Goal: Task Accomplishment & Management: Use online tool/utility

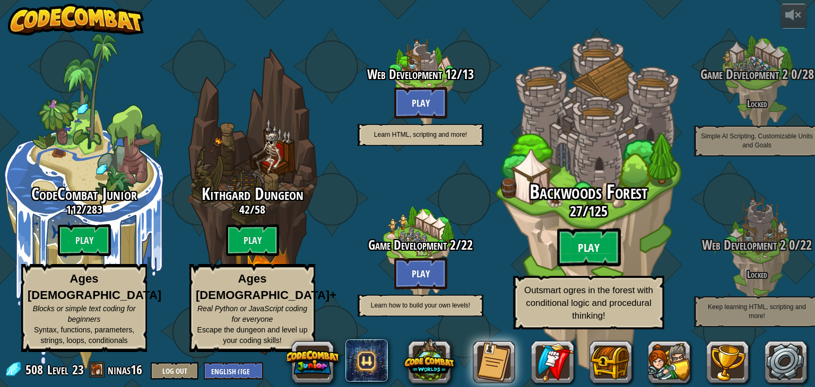
click at [572, 252] on btn "Play" at bounding box center [589, 248] width 64 height 38
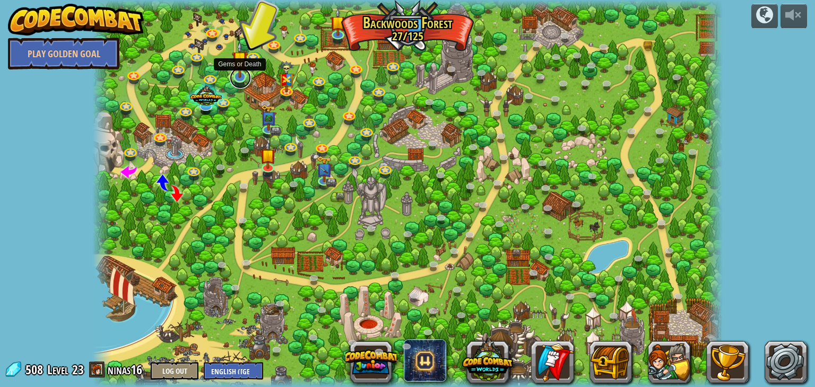
click at [233, 80] on link at bounding box center [240, 77] width 21 height 21
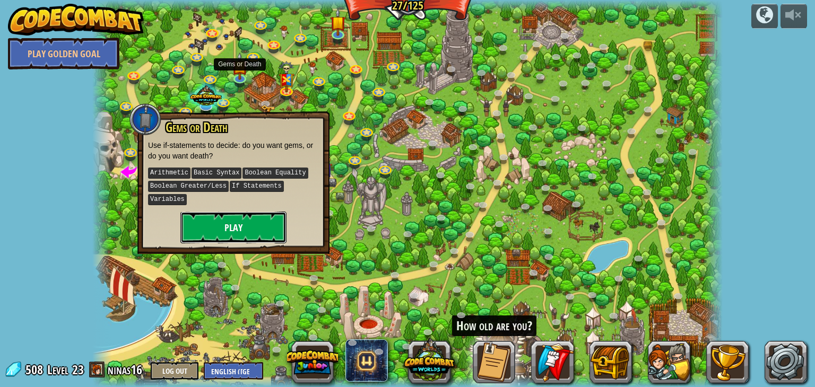
click at [262, 227] on button "Play" at bounding box center [233, 228] width 106 height 32
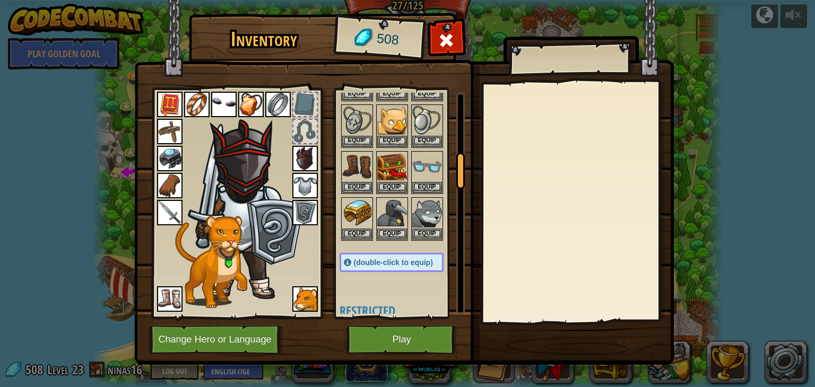
scroll to position [394, 0]
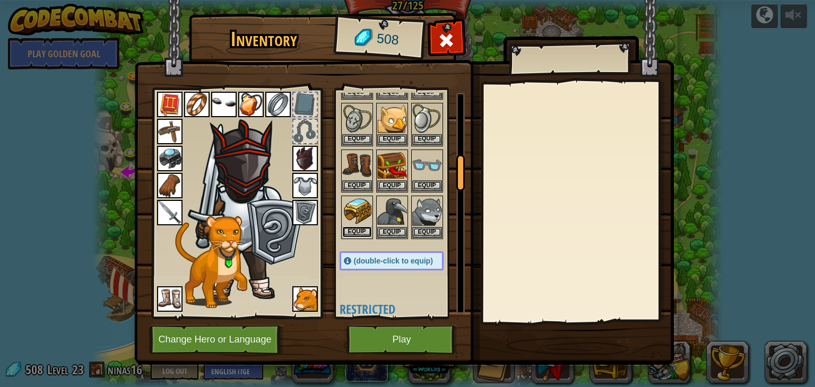
click at [364, 227] on button "Equip" at bounding box center [357, 232] width 30 height 11
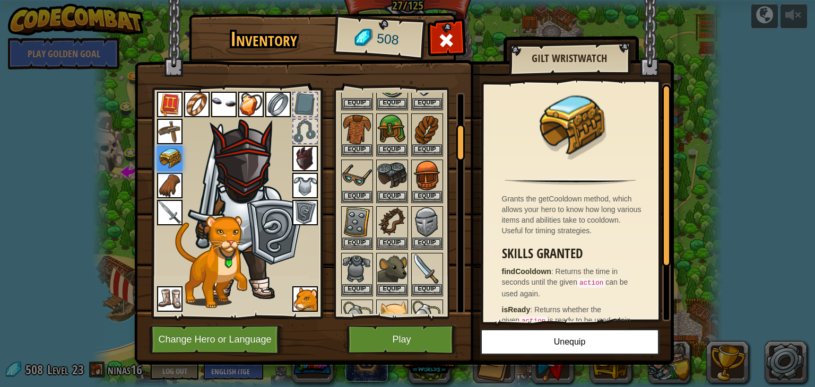
scroll to position [205, 0]
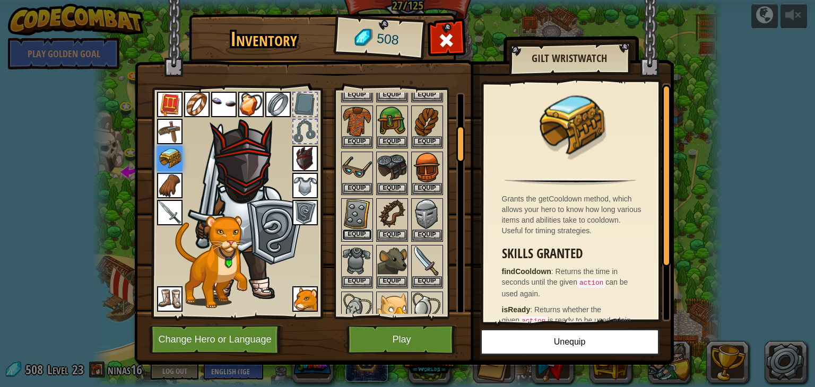
click at [364, 230] on button "Equip" at bounding box center [357, 234] width 30 height 11
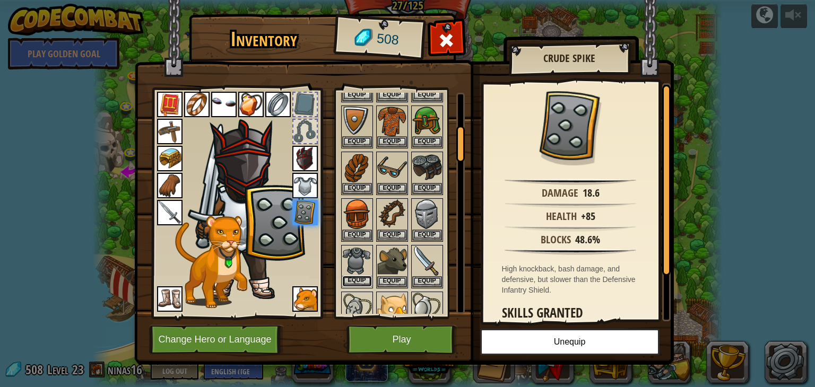
click at [365, 276] on button "Equip" at bounding box center [357, 281] width 30 height 11
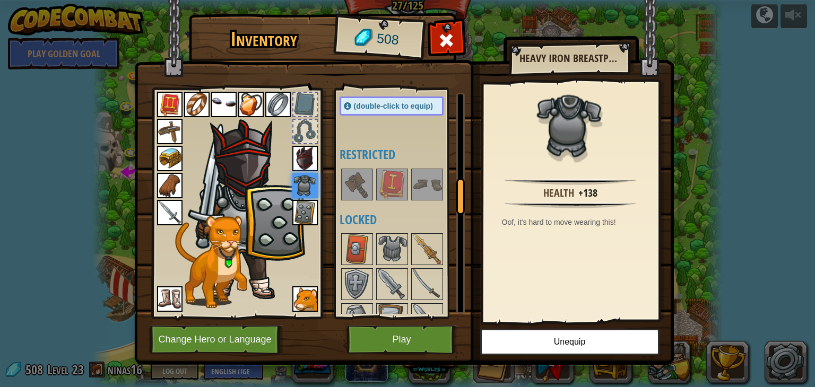
scroll to position [545, 0]
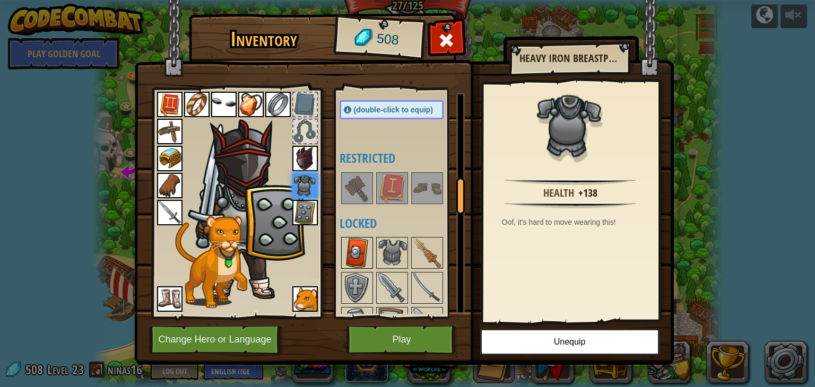
click at [358, 253] on img at bounding box center [357, 253] width 30 height 30
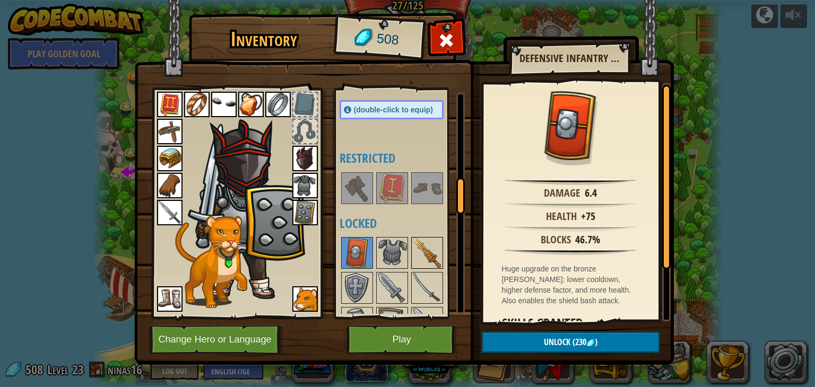
click at [424, 241] on img at bounding box center [427, 253] width 30 height 30
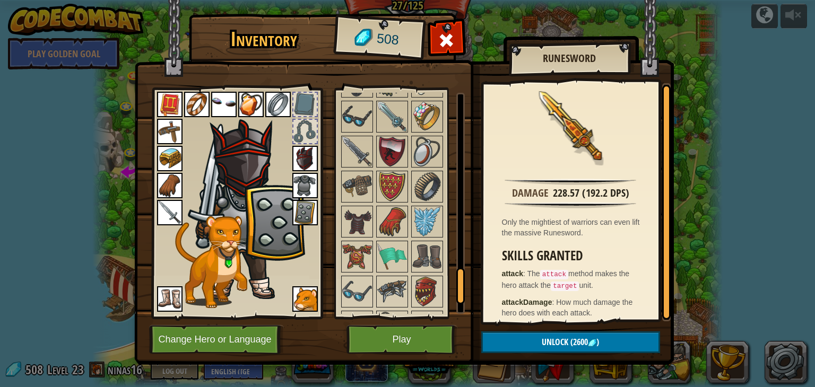
scroll to position [1127, 0]
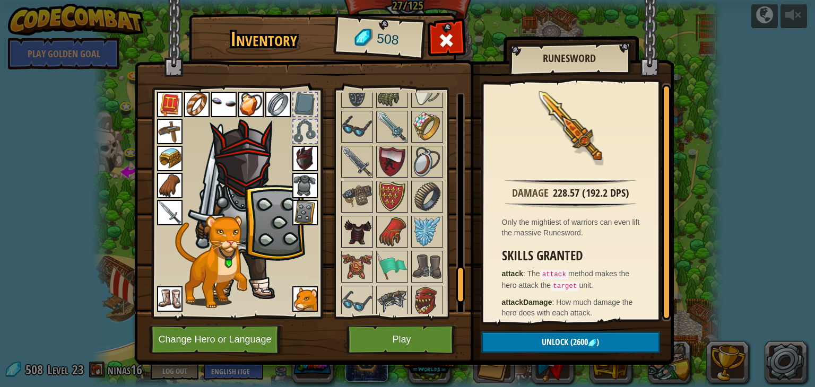
click at [341, 231] on div at bounding box center [357, 232] width 32 height 32
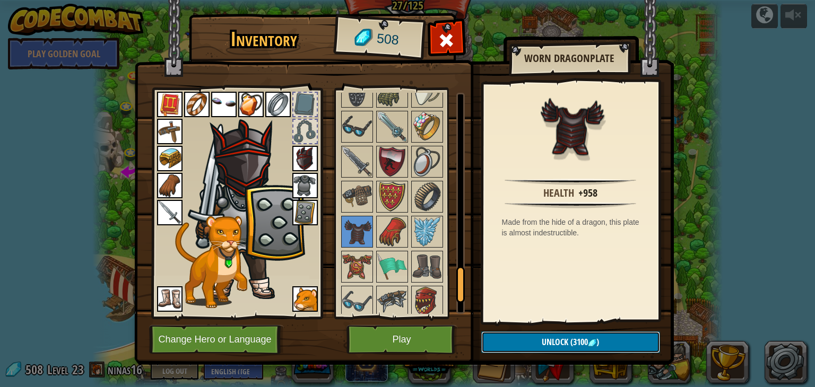
click at [568, 345] on span "(3100" at bounding box center [578, 342] width 20 height 12
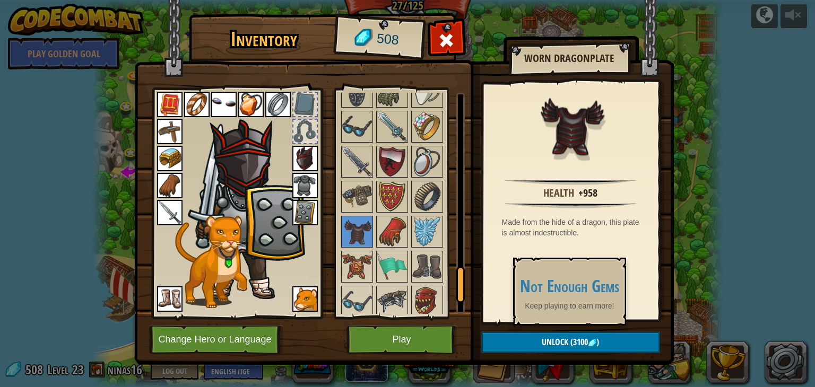
click at [502, 281] on div "Health +958 Made from the hide of a dragon, this plate is almost indestructible." at bounding box center [570, 202] width 175 height 238
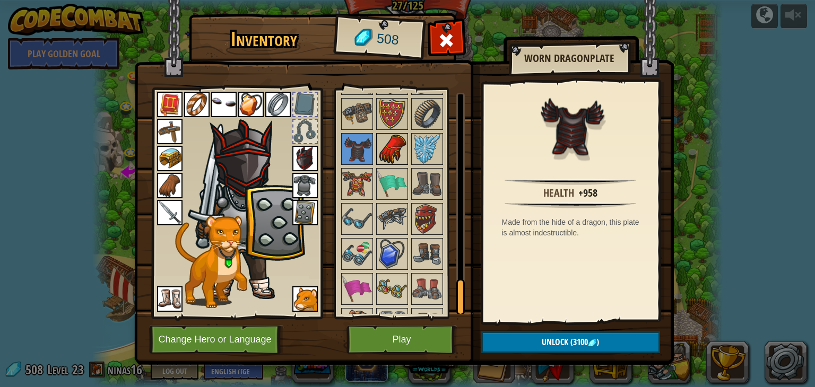
scroll to position [1208, 0]
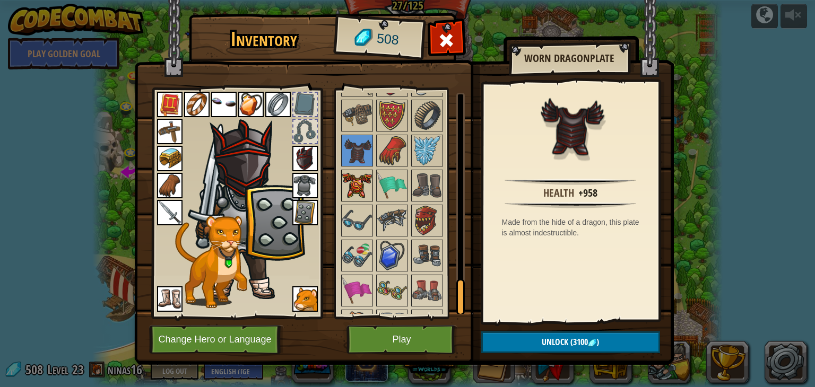
click at [361, 176] on img at bounding box center [357, 186] width 30 height 30
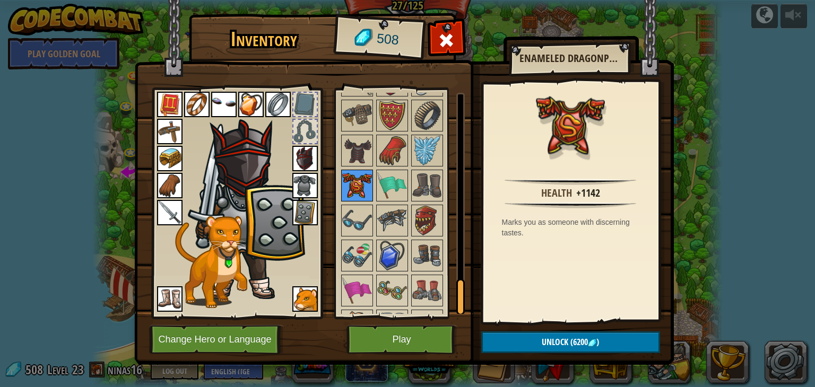
scroll to position [1207, 0]
click at [392, 151] on img at bounding box center [392, 151] width 30 height 30
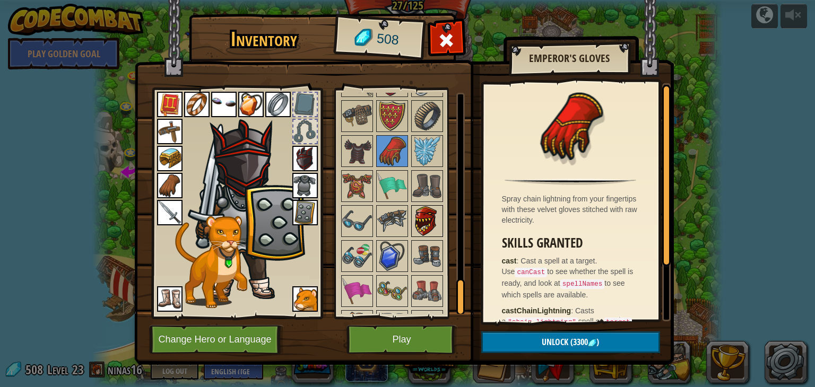
click at [418, 212] on img at bounding box center [427, 221] width 30 height 30
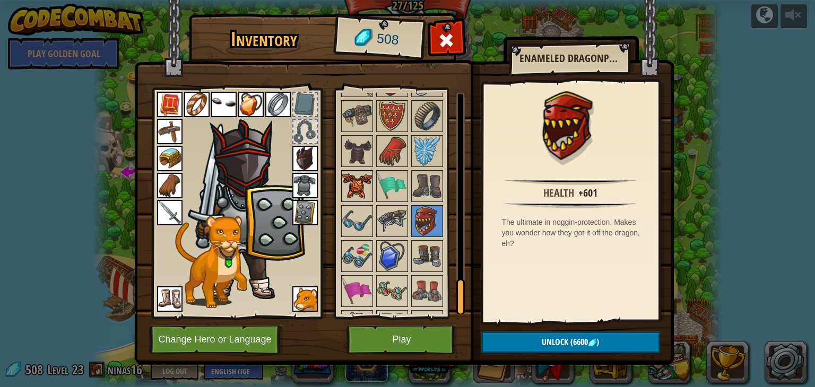
click at [359, 181] on img at bounding box center [357, 186] width 30 height 30
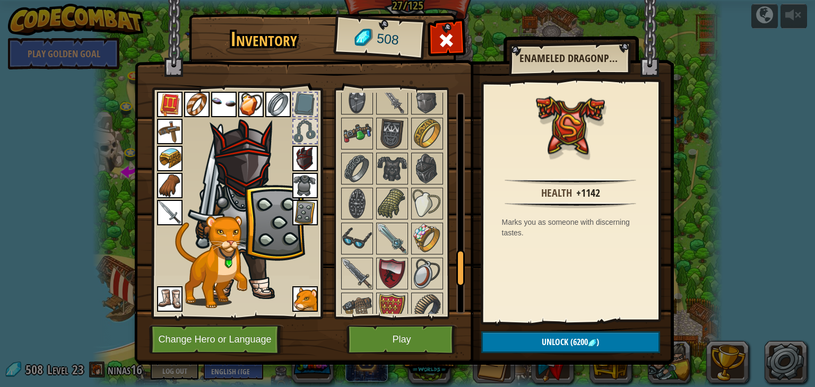
scroll to position [1018, 0]
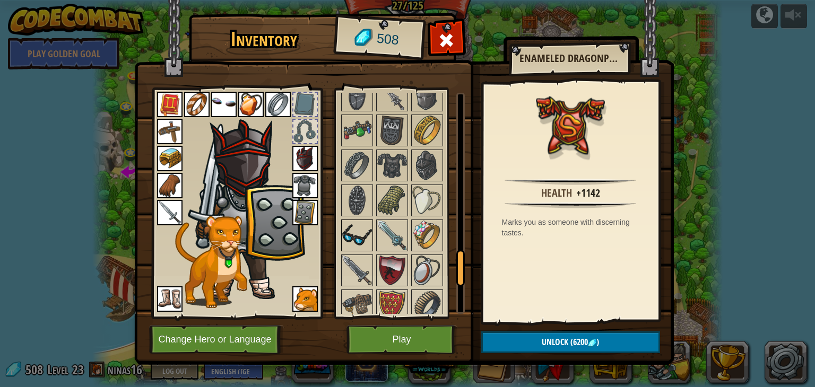
click at [359, 232] on img at bounding box center [357, 236] width 30 height 30
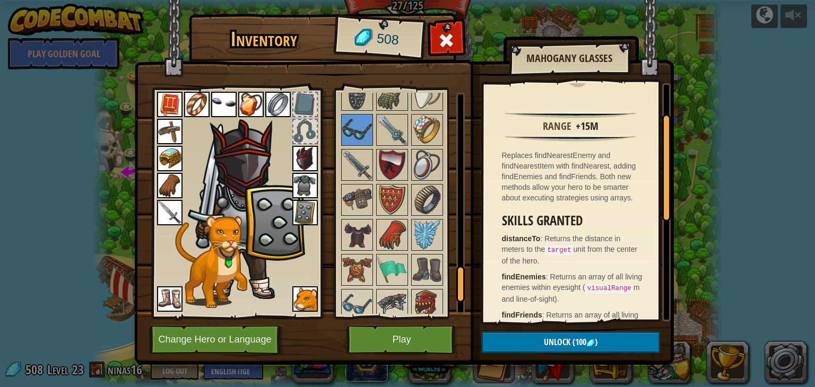
scroll to position [67, 0]
click at [354, 194] on img at bounding box center [357, 200] width 30 height 30
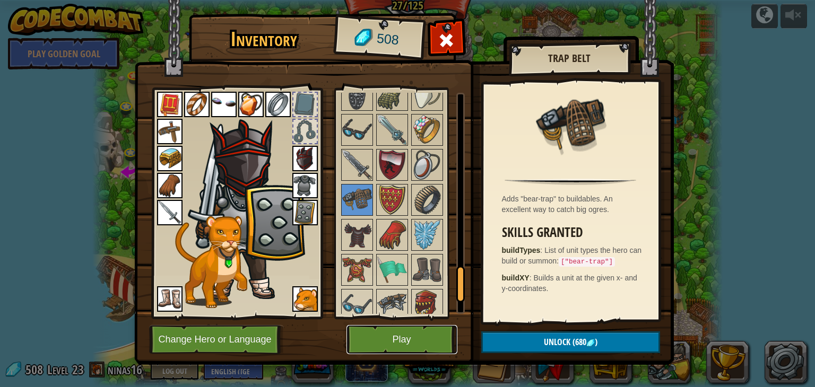
click at [395, 337] on button "Play" at bounding box center [401, 339] width 111 height 29
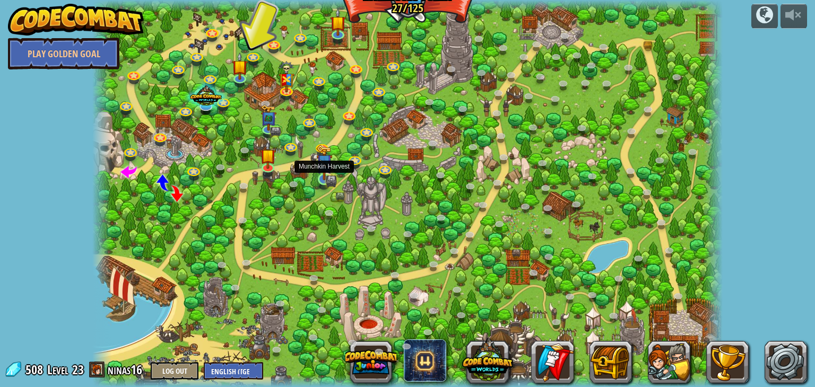
click at [325, 169] on img at bounding box center [324, 164] width 10 height 10
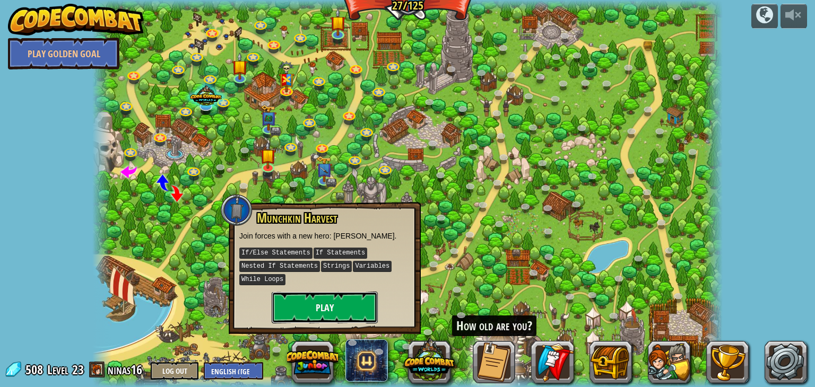
click at [354, 304] on button "Play" at bounding box center [325, 308] width 106 height 32
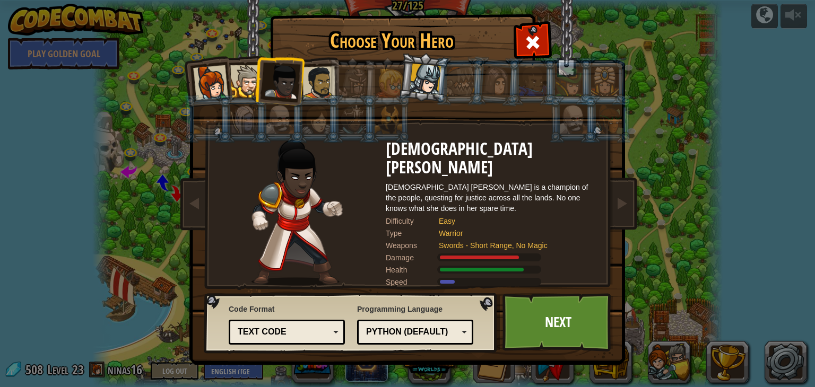
click at [323, 82] on div at bounding box center [318, 82] width 33 height 33
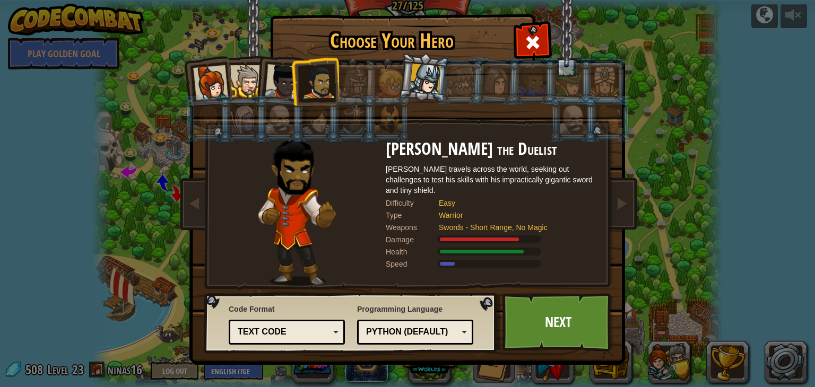
click at [222, 84] on div at bounding box center [210, 82] width 35 height 35
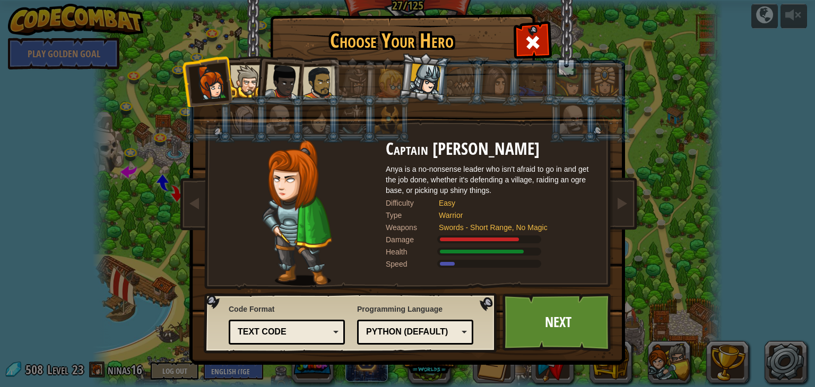
click at [242, 93] on div at bounding box center [246, 81] width 32 height 32
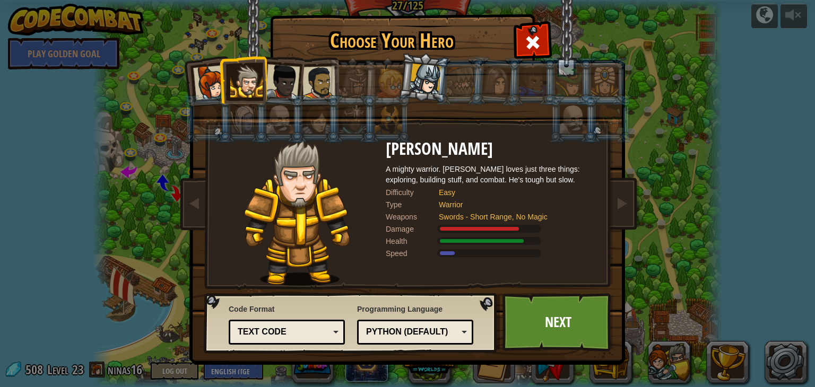
click at [288, 93] on div at bounding box center [282, 81] width 35 height 35
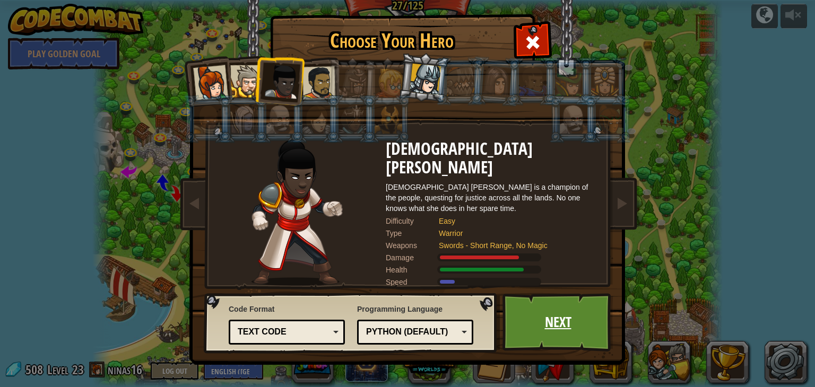
click at [553, 329] on link "Next" at bounding box center [557, 322] width 111 height 58
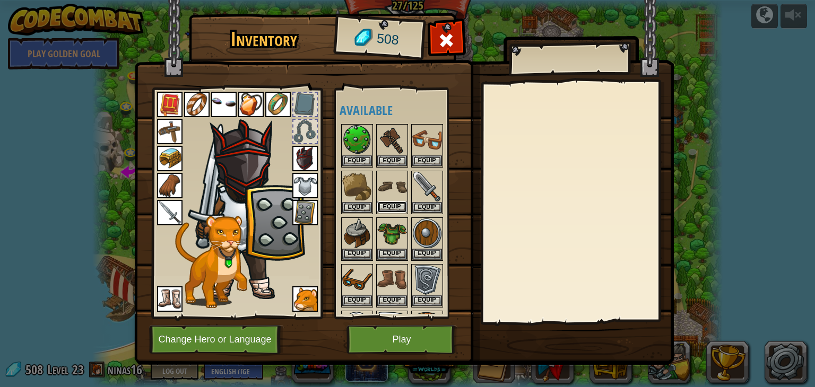
click at [394, 207] on button "Equip" at bounding box center [392, 207] width 30 height 11
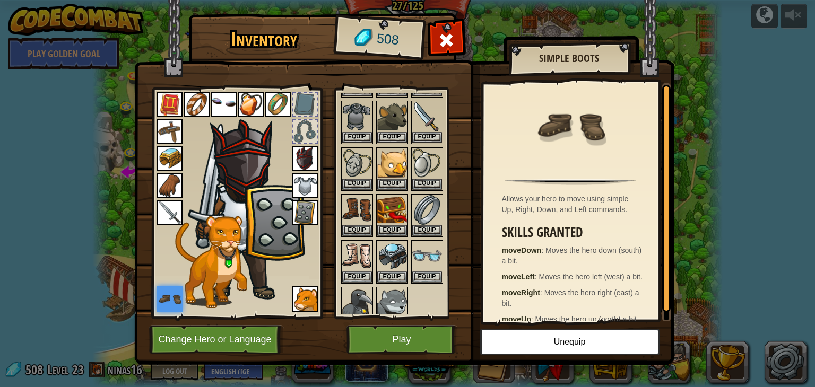
scroll to position [351, 0]
click at [364, 270] on button "Equip" at bounding box center [357, 275] width 30 height 11
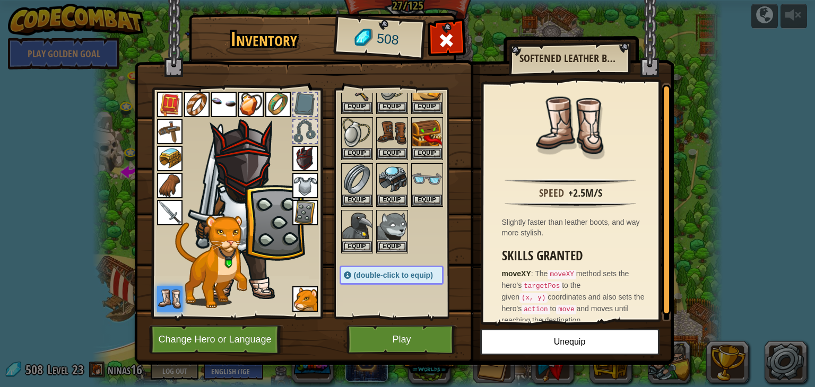
scroll to position [424, 0]
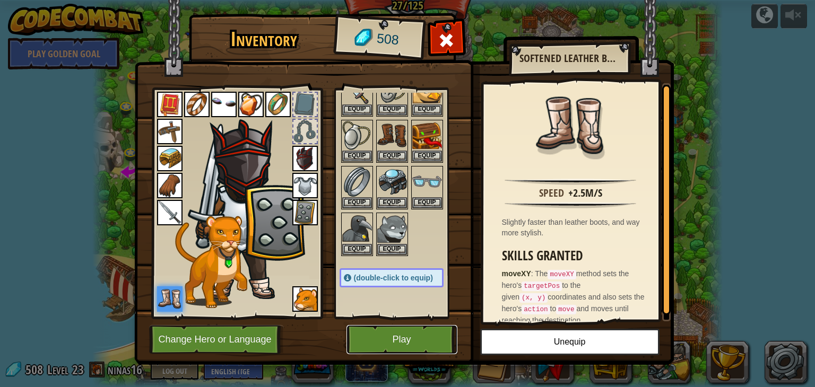
click at [414, 334] on button "Play" at bounding box center [401, 339] width 111 height 29
